Goal: Navigation & Orientation: Find specific page/section

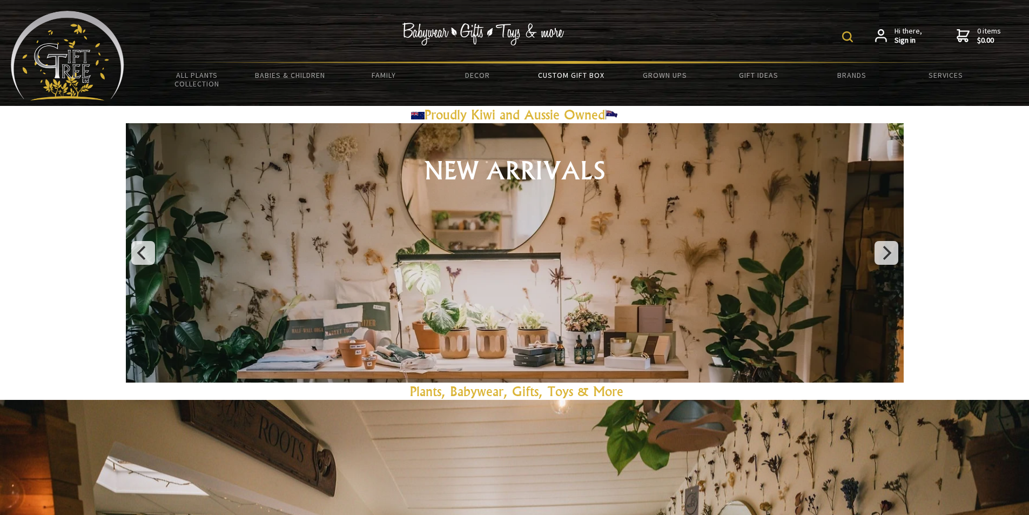
click at [561, 73] on link "Custom Gift Box" at bounding box center [570, 75] width 93 height 23
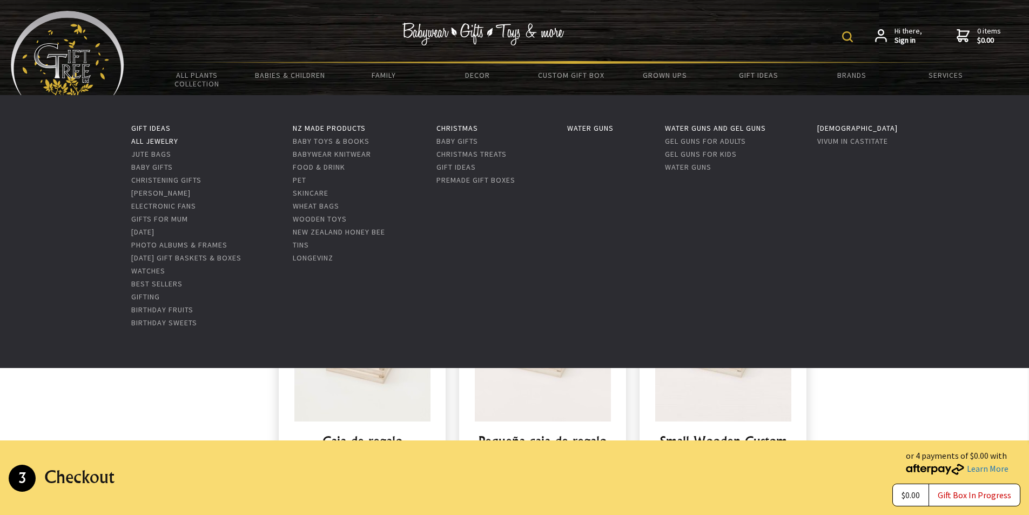
click at [151, 137] on link "All Jewelry" at bounding box center [154, 141] width 47 height 10
